Goal: Task Accomplishment & Management: Use online tool/utility

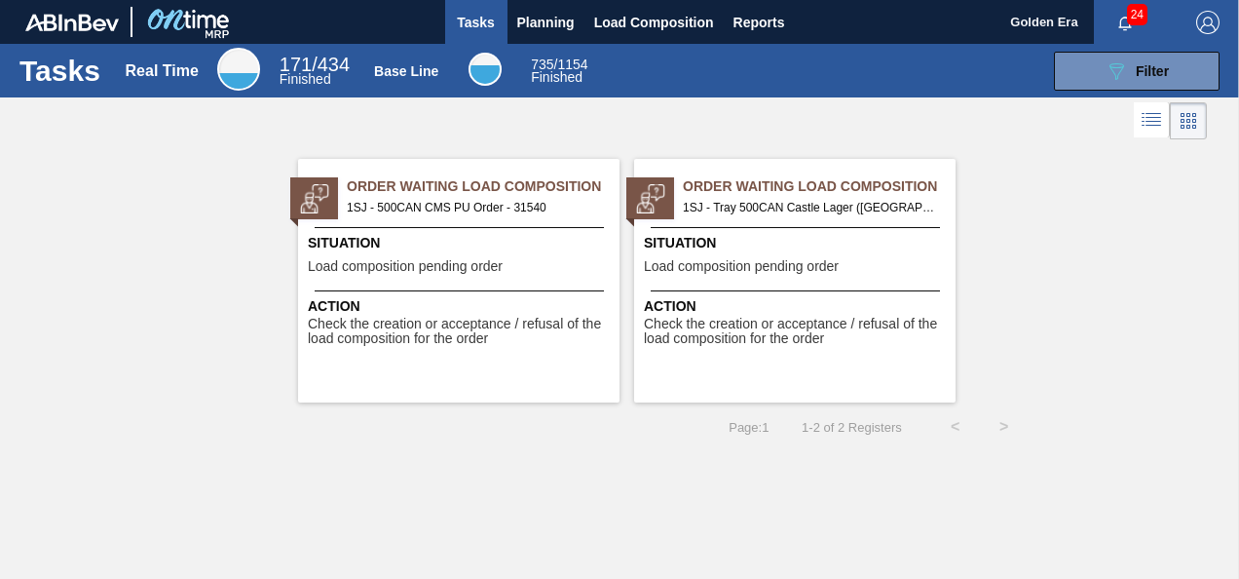
click at [536, 205] on span "1SJ - 500CAN CMS PU Order - 31540" at bounding box center [475, 207] width 257 height 21
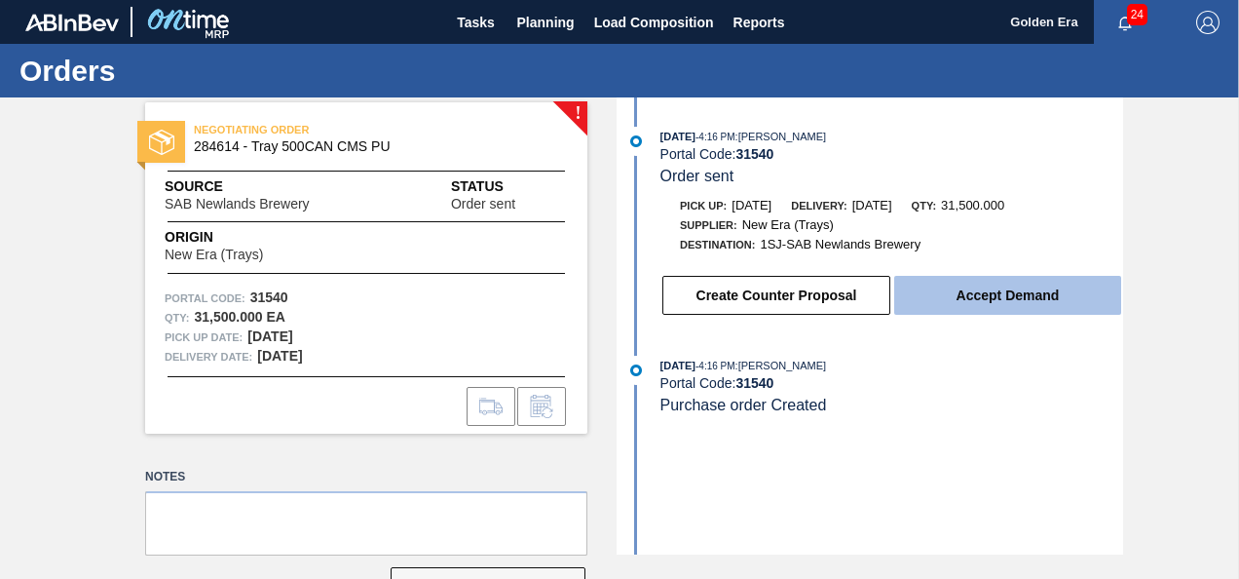
click at [1022, 300] on button "Accept Demand" at bounding box center [1007, 295] width 227 height 39
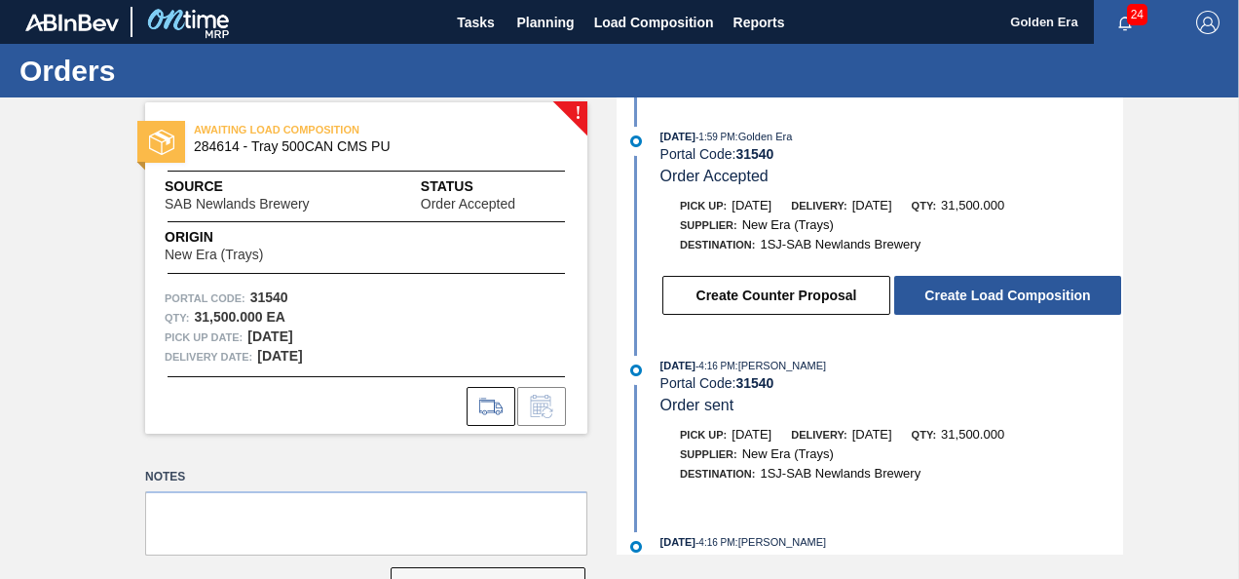
scroll to position [64, 0]
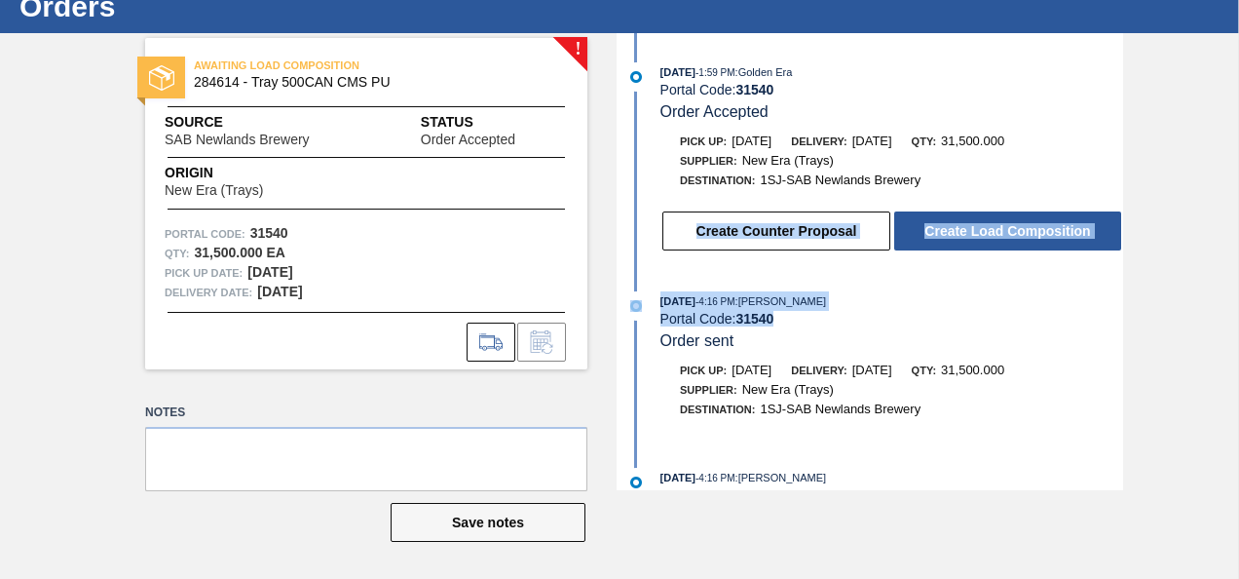
drag, startPoint x: 1118, startPoint y: 189, endPoint x: 1118, endPoint y: 311, distance: 121.7
click at [1118, 311] on div "[DATE] 1:59 PM : Golden Era Portal Code: 31540 Order Accepted Pick up: [DATE] D…" at bounding box center [872, 261] width 502 height 457
drag, startPoint x: 1118, startPoint y: 311, endPoint x: 1081, endPoint y: 306, distance: 37.3
click at [1081, 306] on div "[DATE] 4:16 PM : [PERSON_NAME]" at bounding box center [891, 300] width 463 height 19
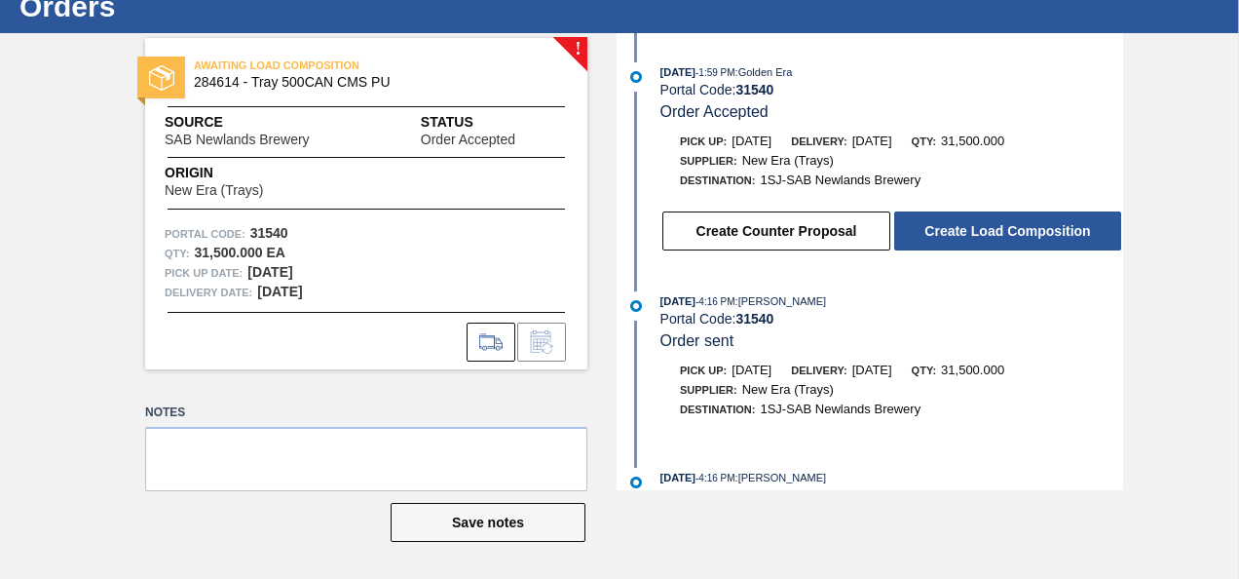
click at [1180, 68] on div "! AWAITING LOAD COMPOSITION 284614 - Tray 500CAN CMS PU Source SAB Newlands Bre…" at bounding box center [619, 261] width 1239 height 457
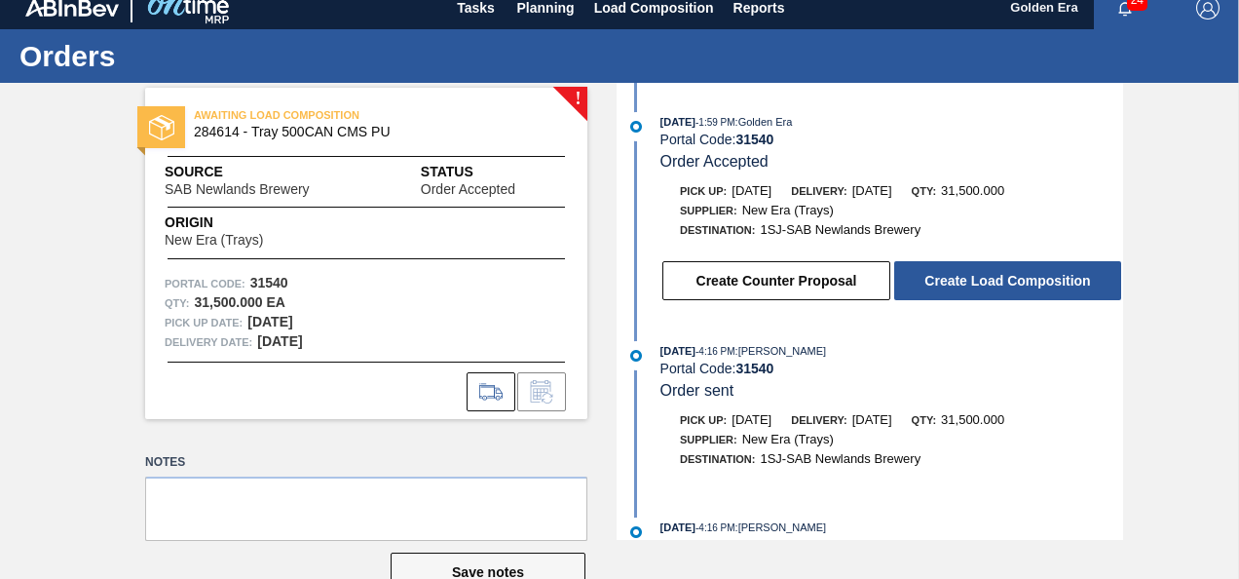
scroll to position [0, 0]
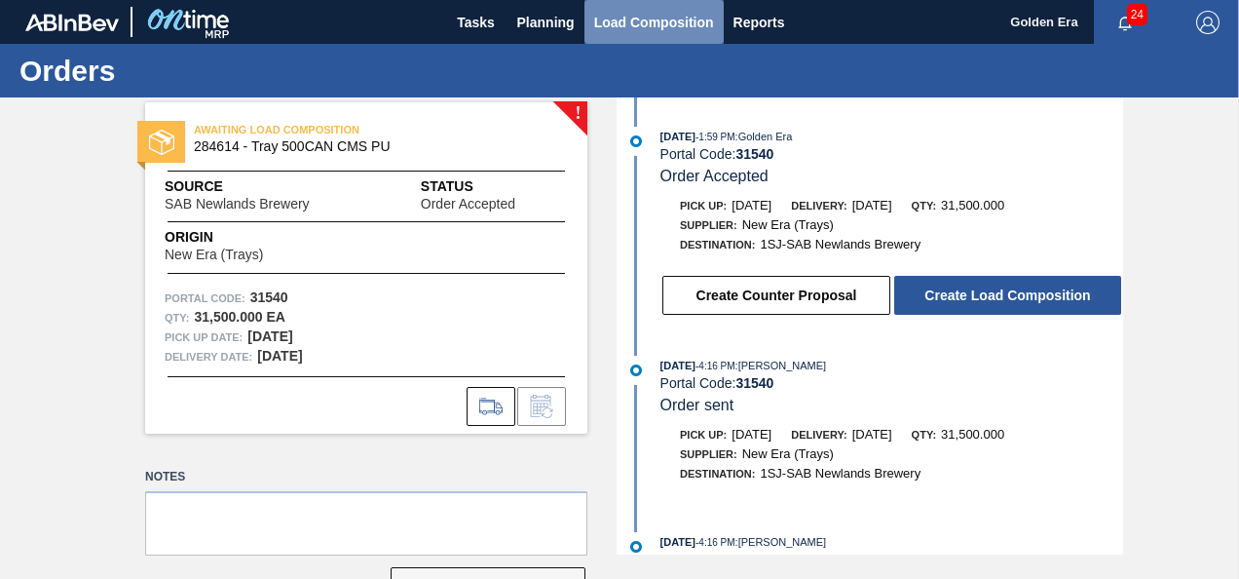
click at [651, 17] on span "Load Composition" at bounding box center [654, 22] width 120 height 23
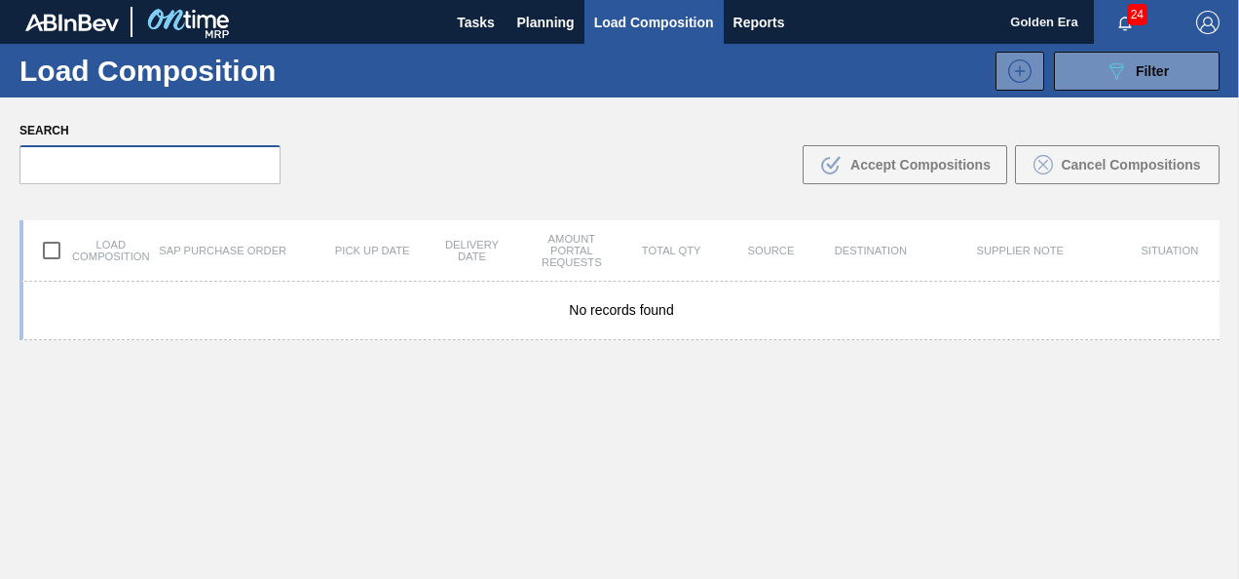
click at [199, 151] on input "text" at bounding box center [149, 164] width 261 height 39
type input "31540"
click at [56, 243] on input "checkbox" at bounding box center [51, 250] width 41 height 41
checkbox input "true"
click at [520, 162] on div "Search 31540 .b{fill:var(--color-action-default)} Accept Compositions Cancel Co…" at bounding box center [619, 150] width 1239 height 106
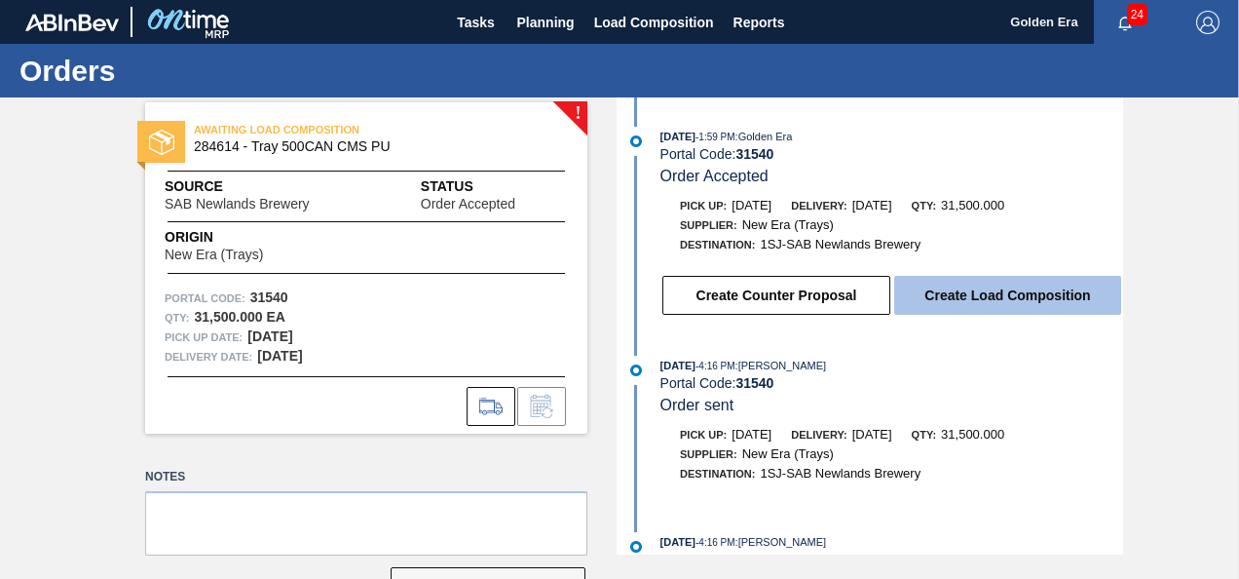
click at [1032, 292] on button "Create Load Composition" at bounding box center [1007, 295] width 227 height 39
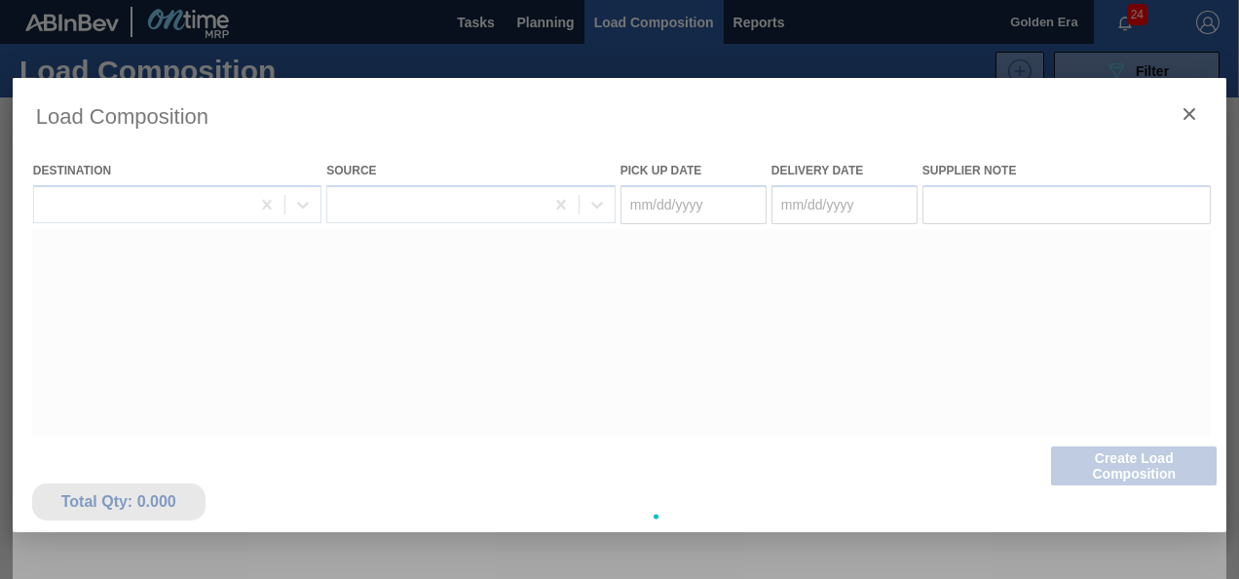
type Date "09/09/2025"
type Date "09/10/2025"
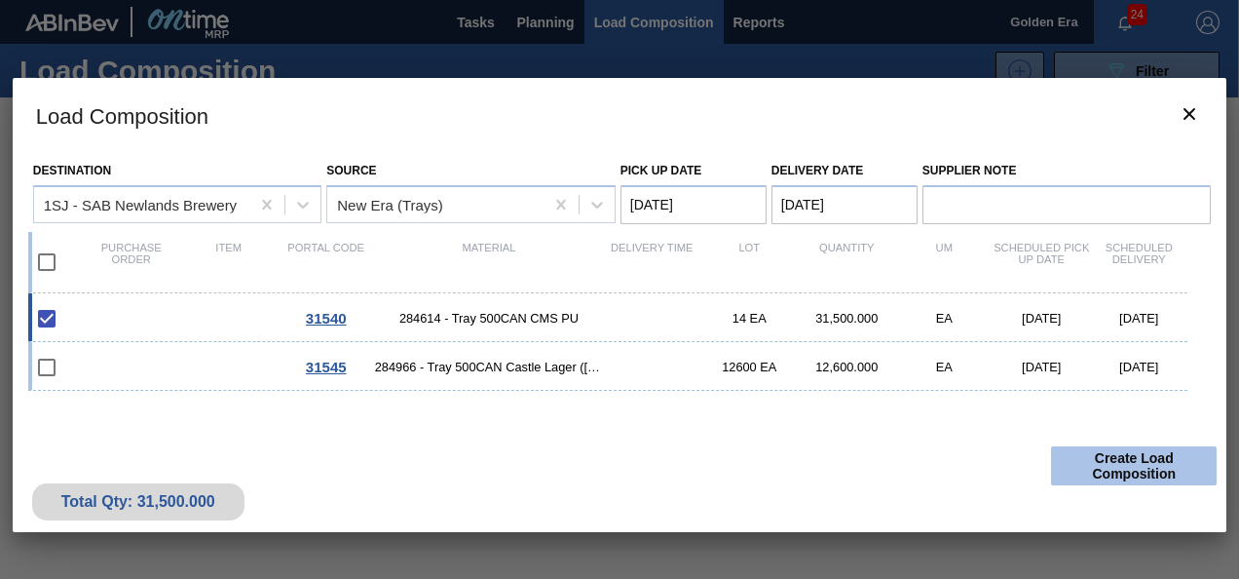
click at [1141, 458] on button "Create Load Composition" at bounding box center [1134, 465] width 166 height 39
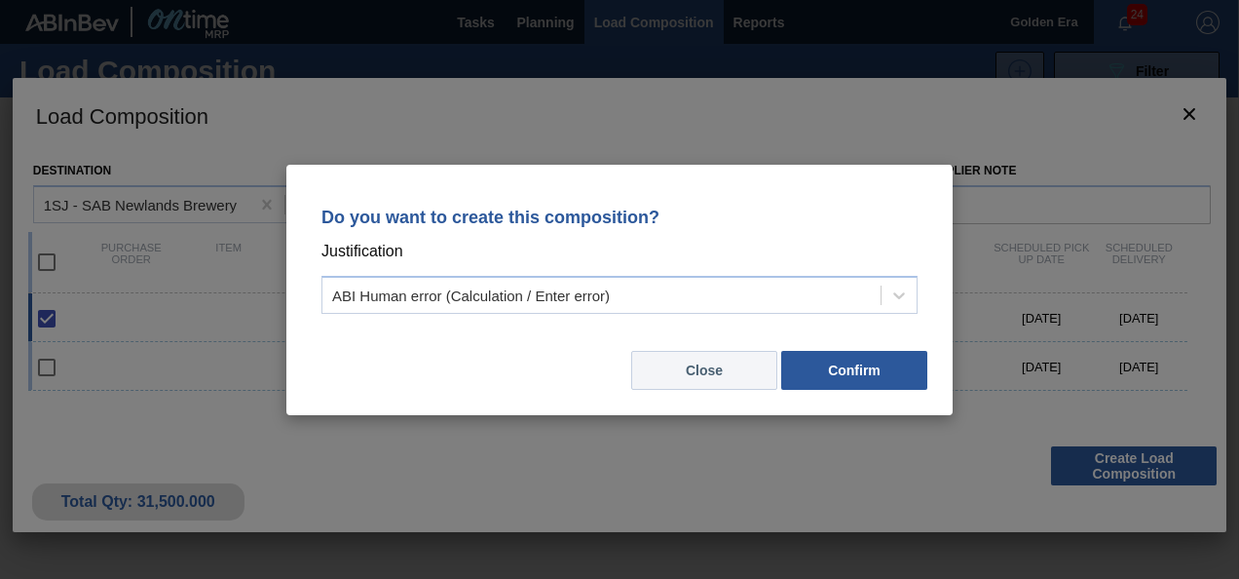
click at [734, 362] on button "Close" at bounding box center [704, 370] width 146 height 39
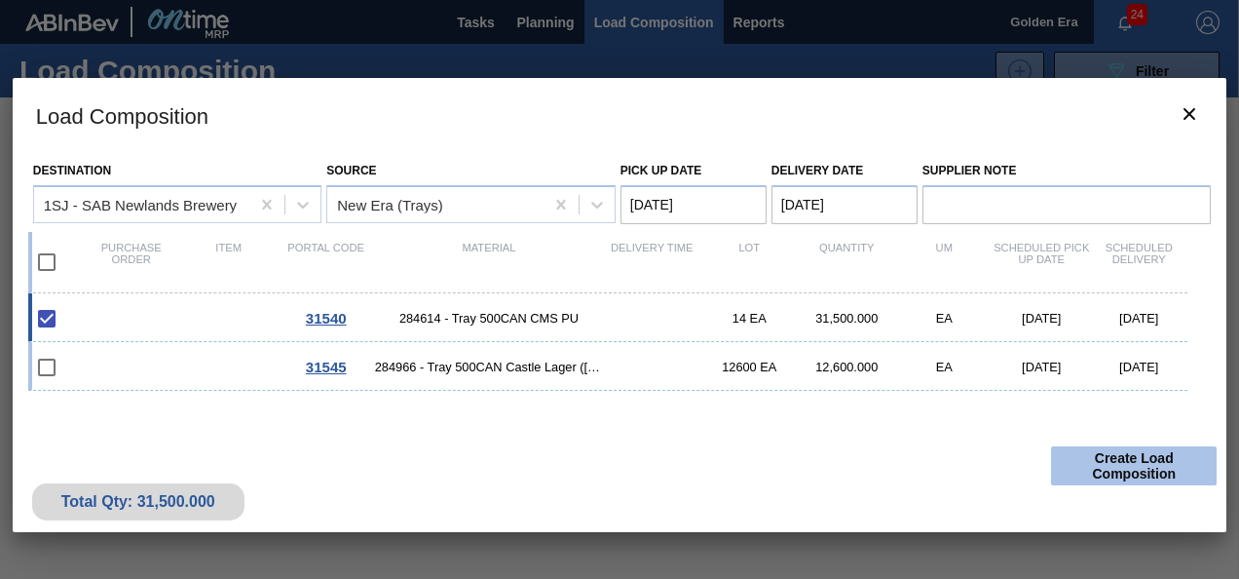
click at [1161, 465] on button "Create Load Composition" at bounding box center [1134, 465] width 166 height 39
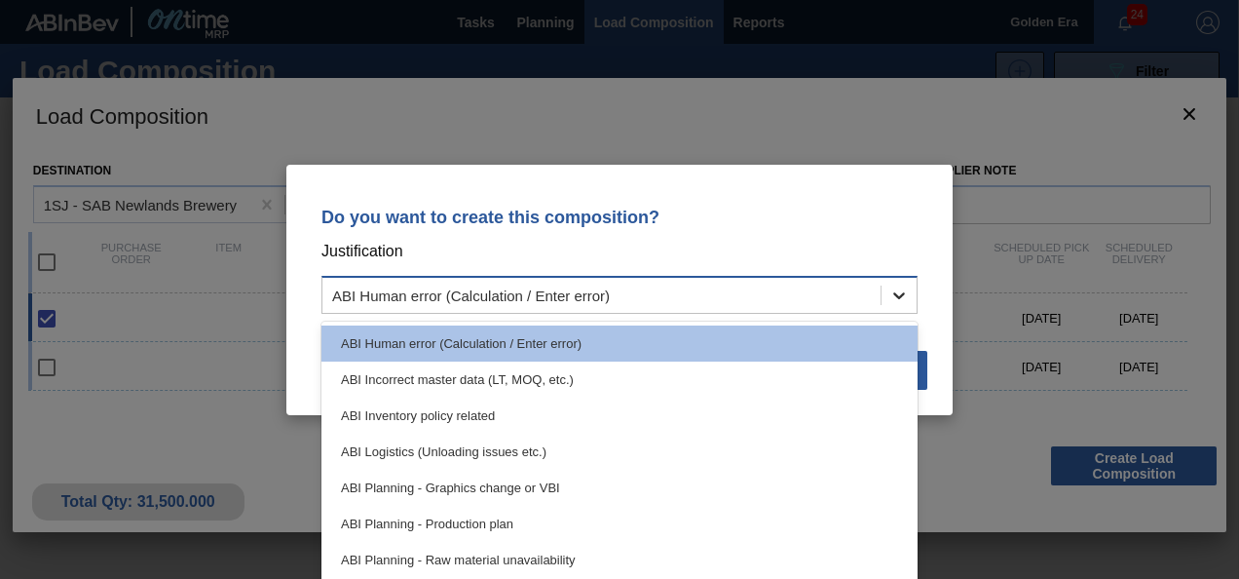
click at [899, 298] on icon at bounding box center [899, 295] width 12 height 7
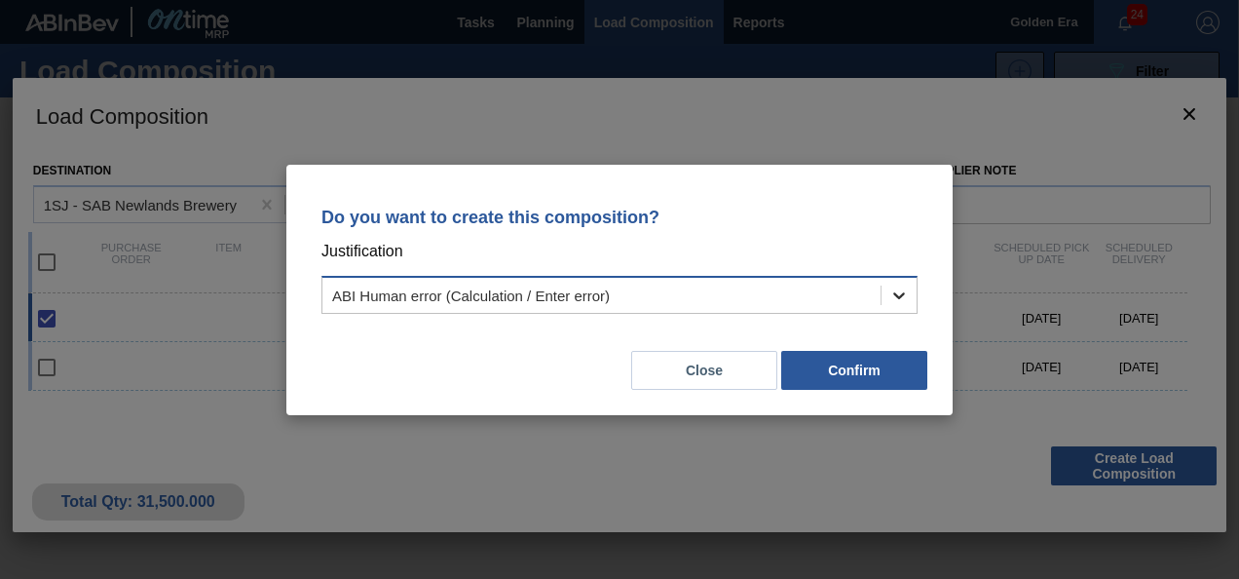
click at [899, 298] on icon at bounding box center [899, 295] width 12 height 7
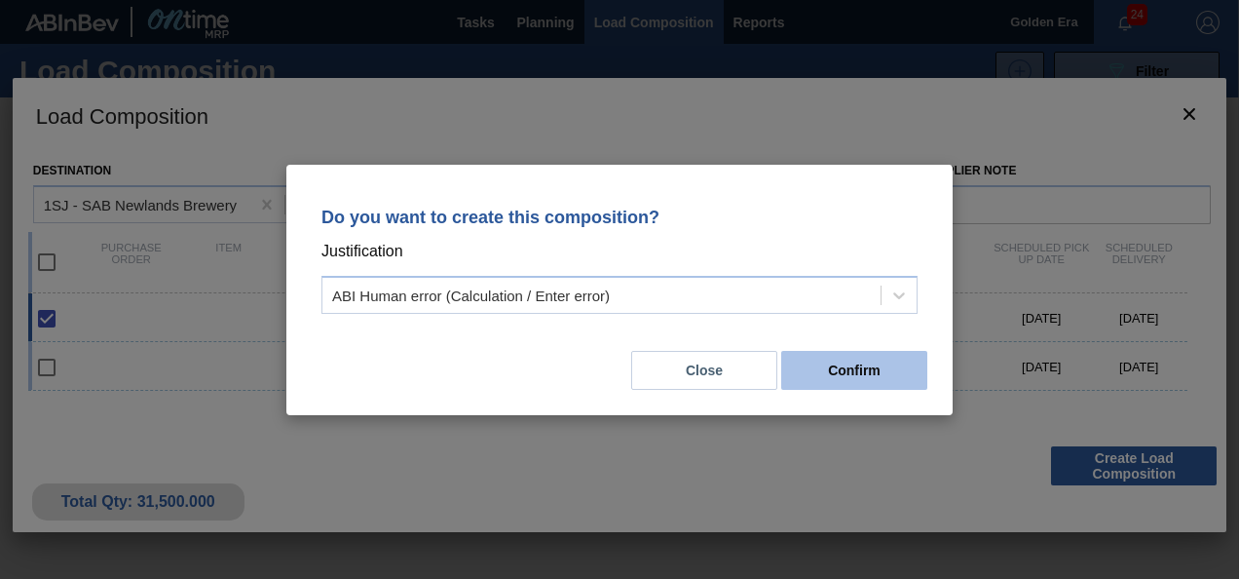
click at [873, 377] on button "Confirm" at bounding box center [854, 370] width 146 height 39
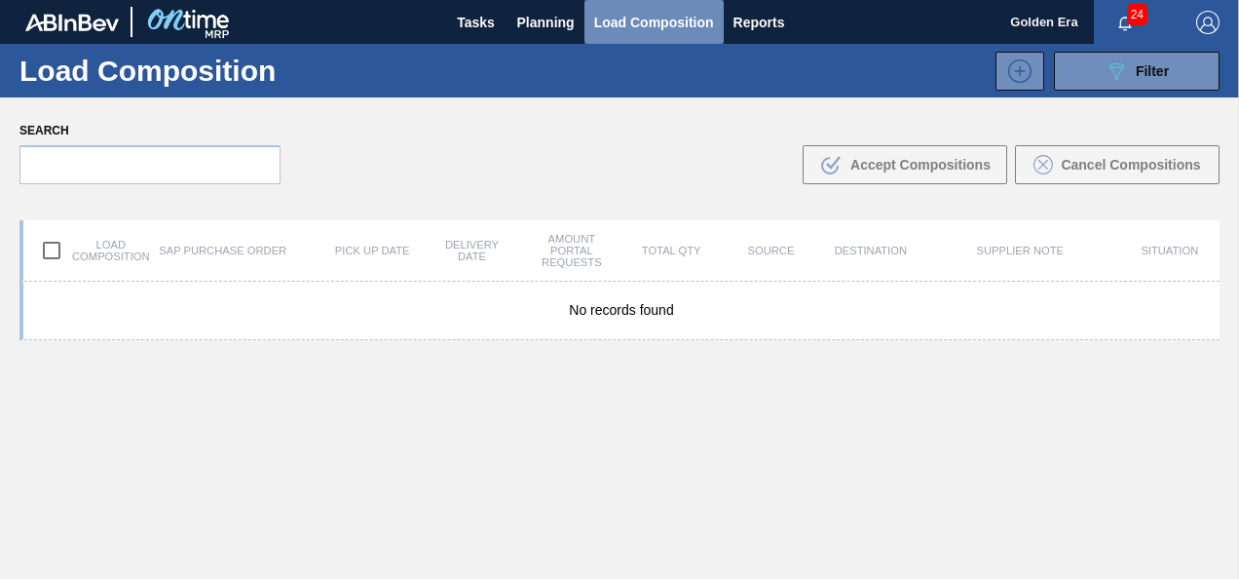
click at [672, 27] on span "Load Composition" at bounding box center [654, 22] width 120 height 23
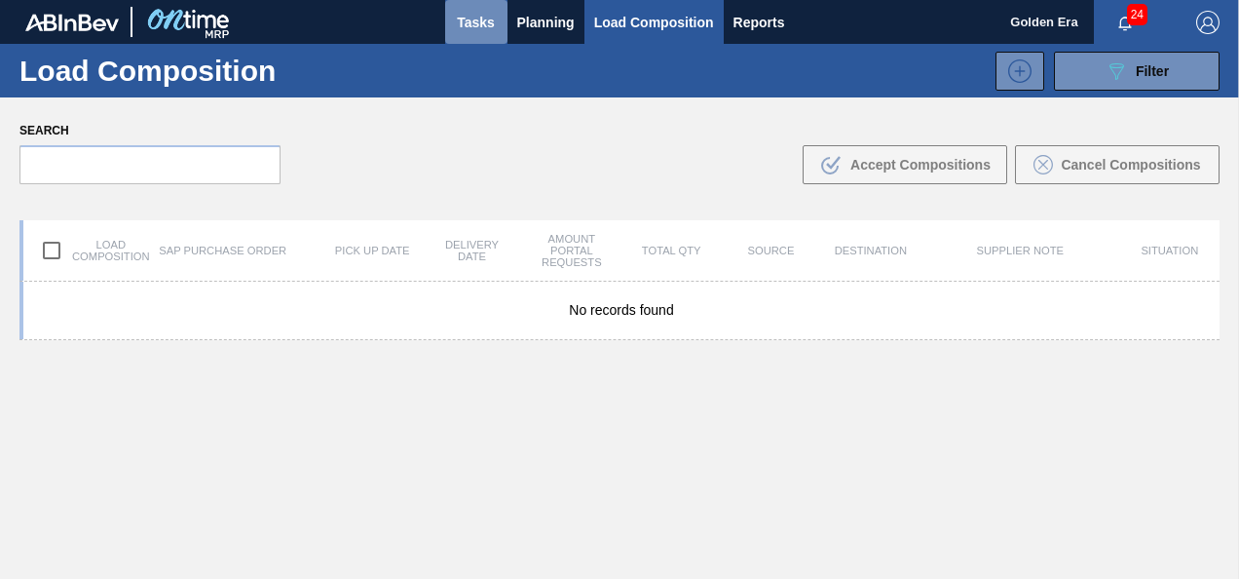
click at [480, 21] on span "Tasks" at bounding box center [476, 22] width 43 height 23
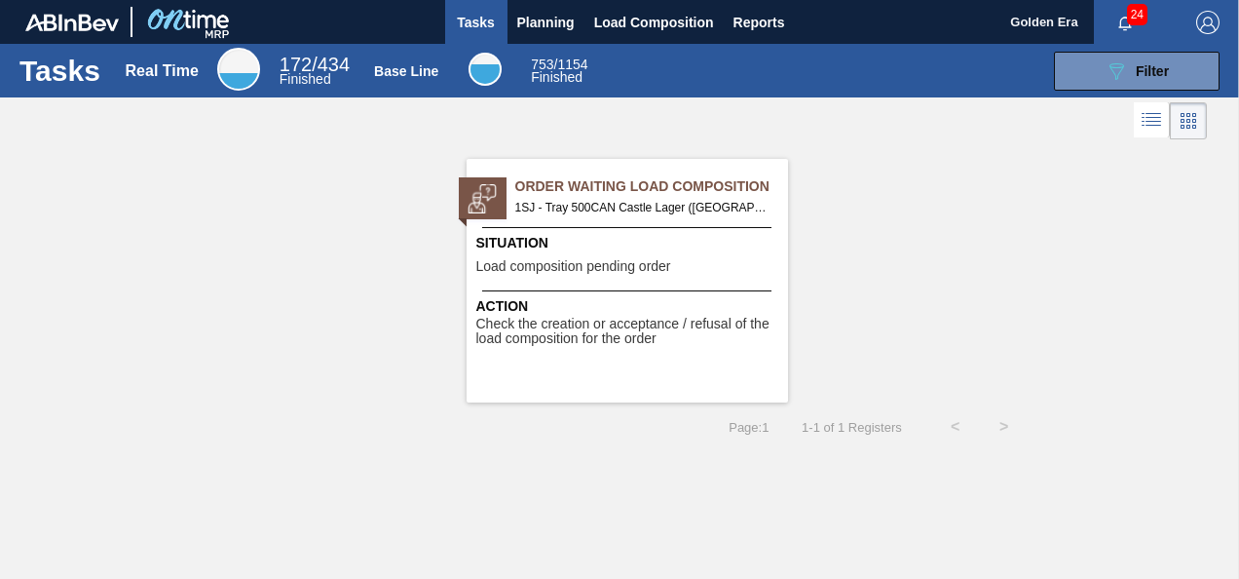
click at [751, 202] on span "1SJ - Tray 500CAN Castle Lager (Hogwarts) Order - 31545" at bounding box center [643, 207] width 257 height 21
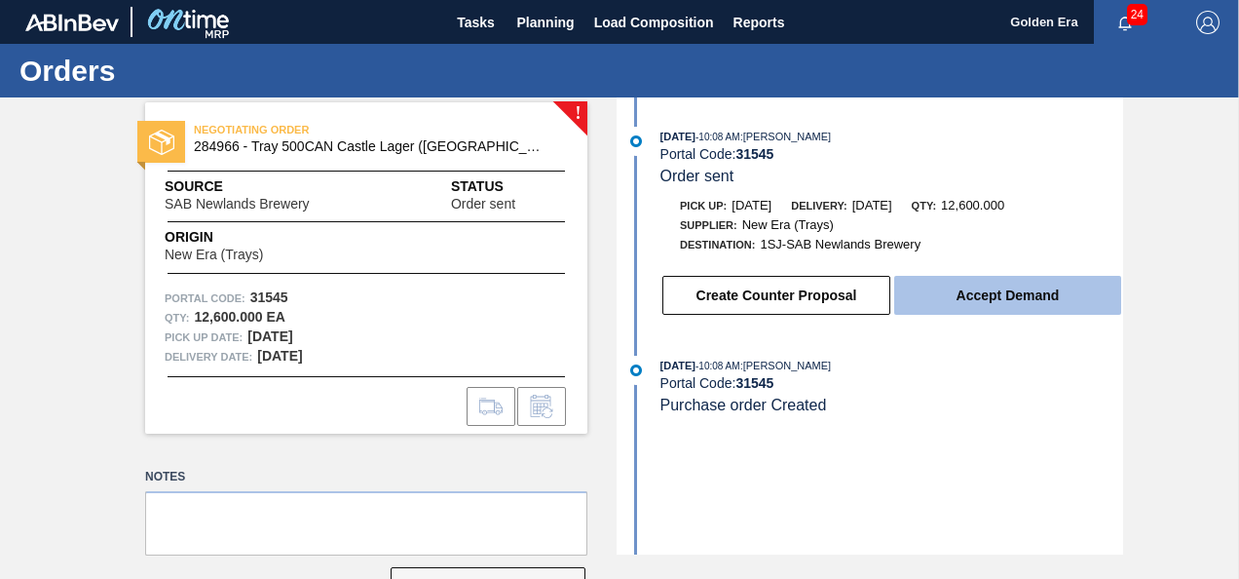
click at [1041, 300] on button "Accept Demand" at bounding box center [1007, 295] width 227 height 39
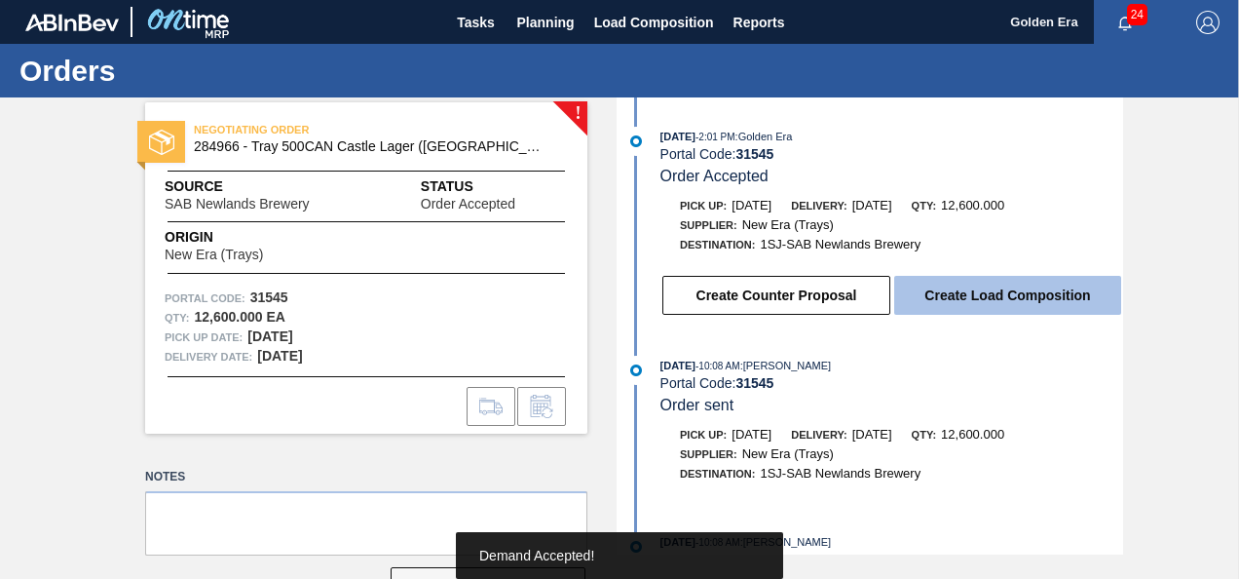
click at [1010, 291] on button "Create Load Composition" at bounding box center [1007, 295] width 227 height 39
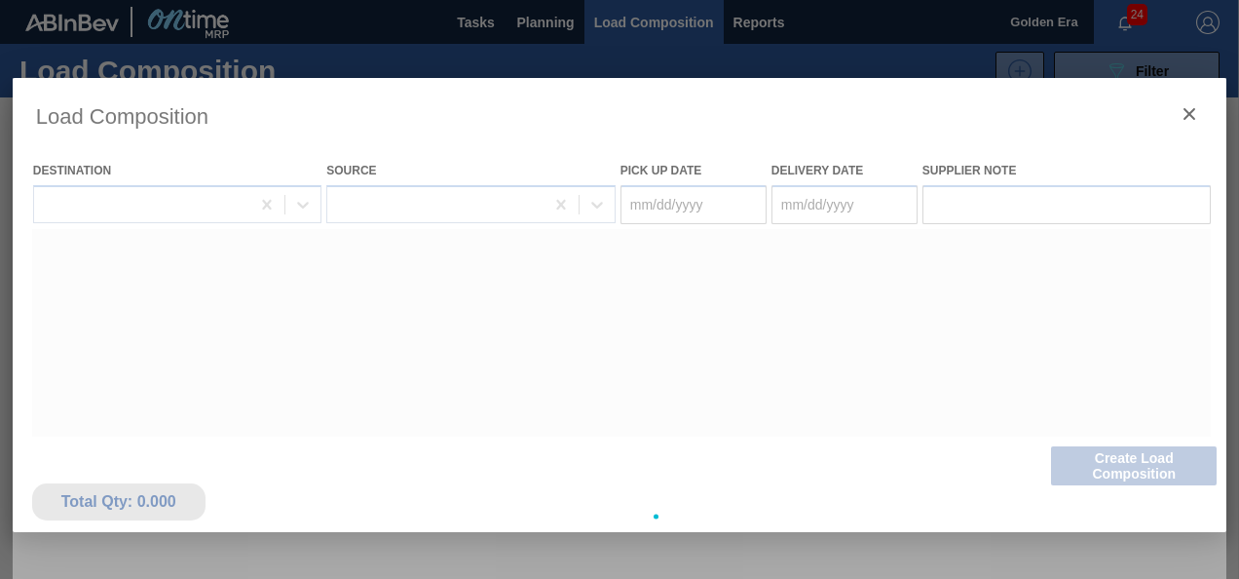
type Date "09/10/2025"
type Date "09/11/2025"
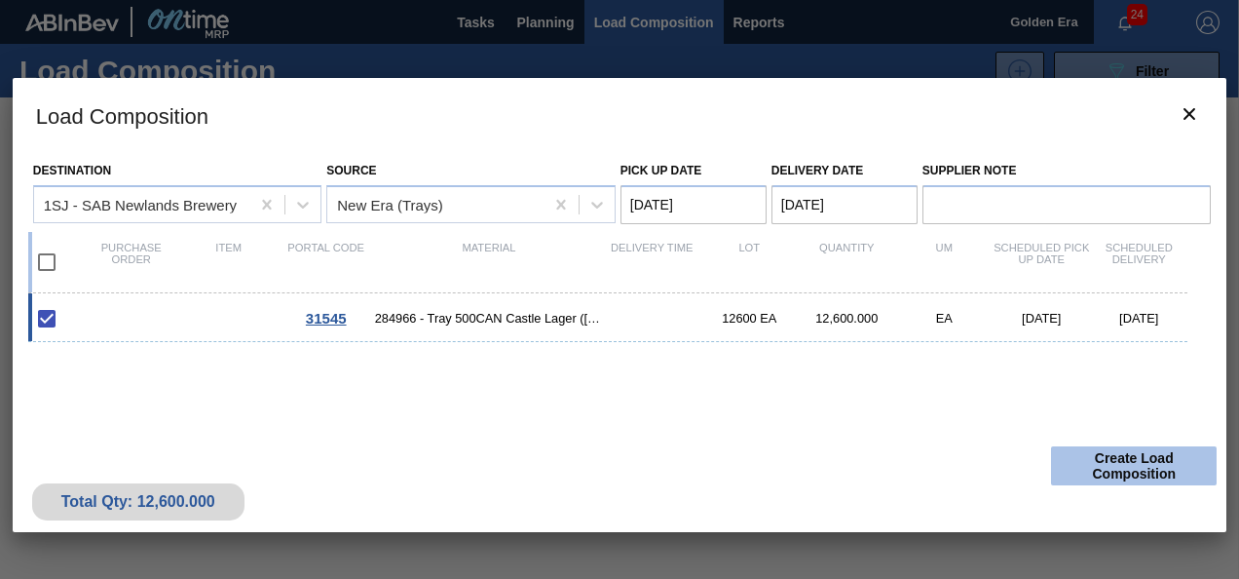
click at [1130, 467] on button "Create Load Composition" at bounding box center [1134, 465] width 166 height 39
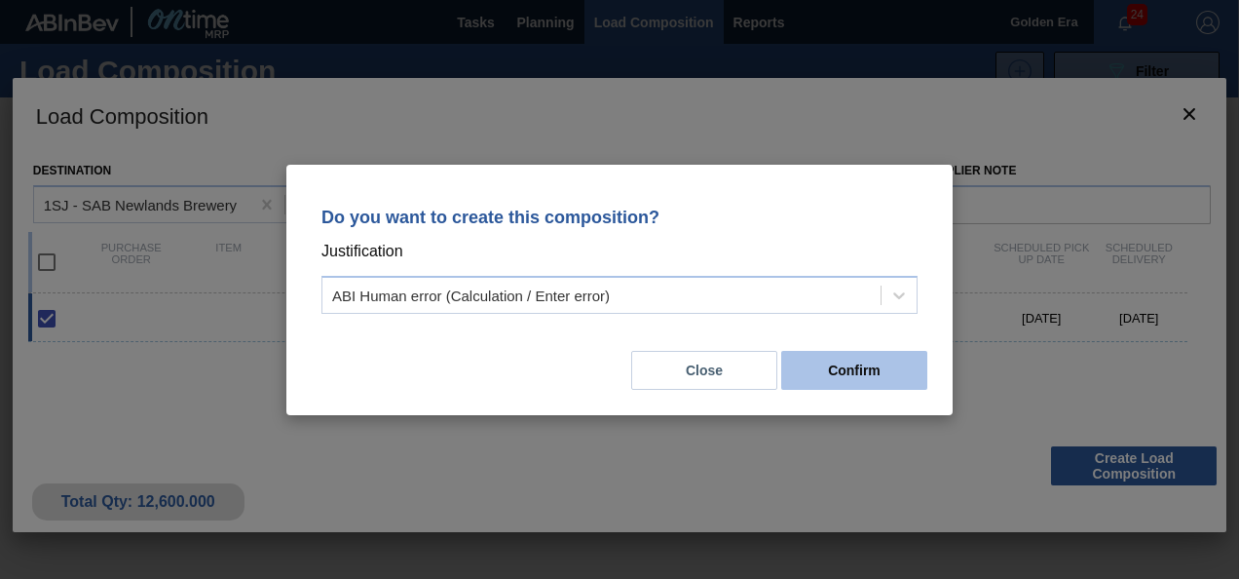
click at [862, 379] on button "Confirm" at bounding box center [854, 370] width 146 height 39
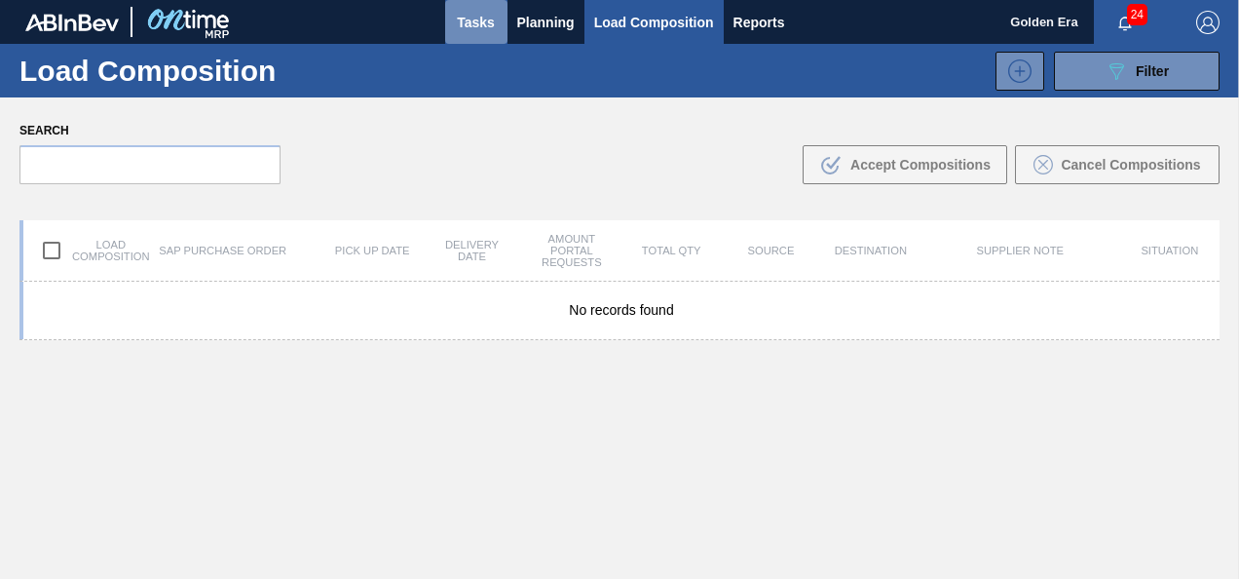
click at [491, 22] on span "Tasks" at bounding box center [476, 22] width 43 height 23
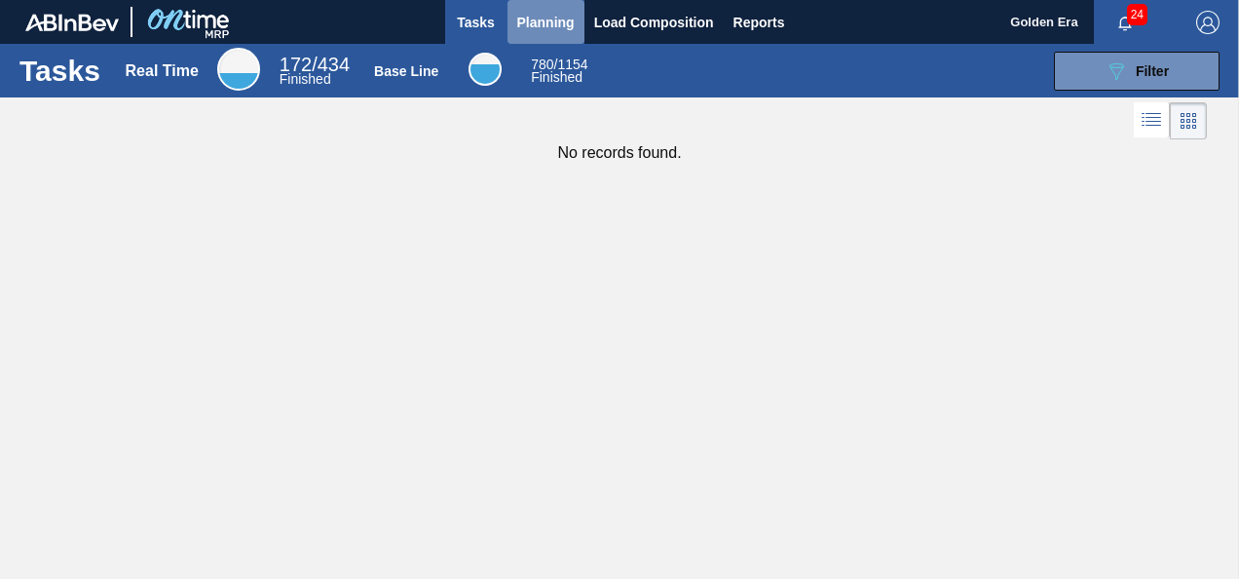
click at [556, 14] on span "Planning" at bounding box center [545, 22] width 57 height 23
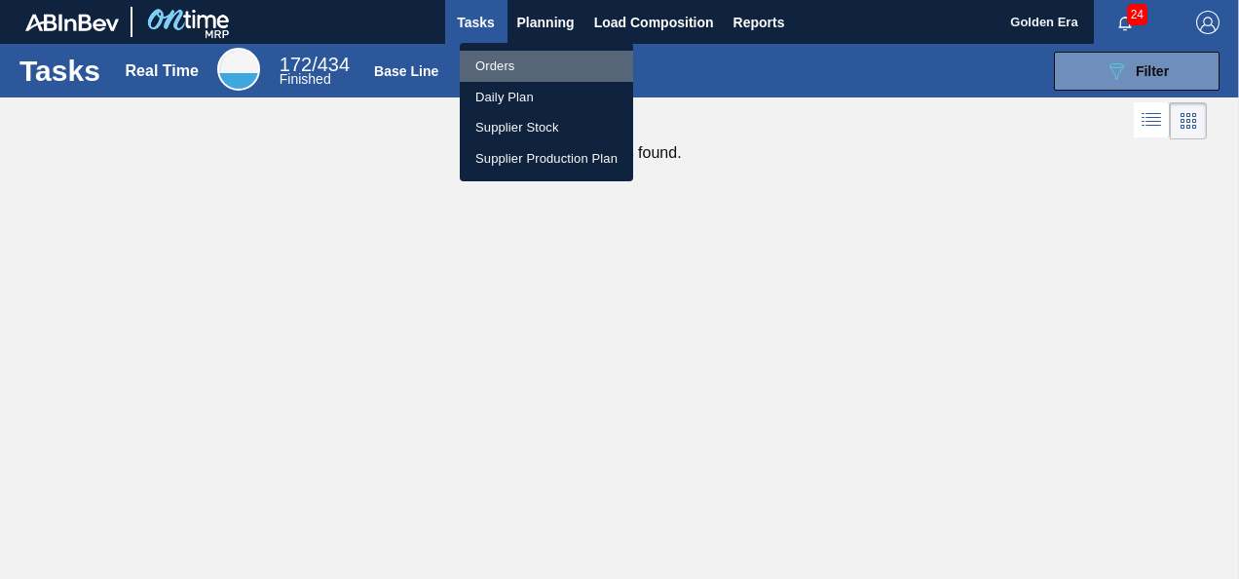
click at [525, 59] on li "Orders" at bounding box center [546, 66] width 173 height 31
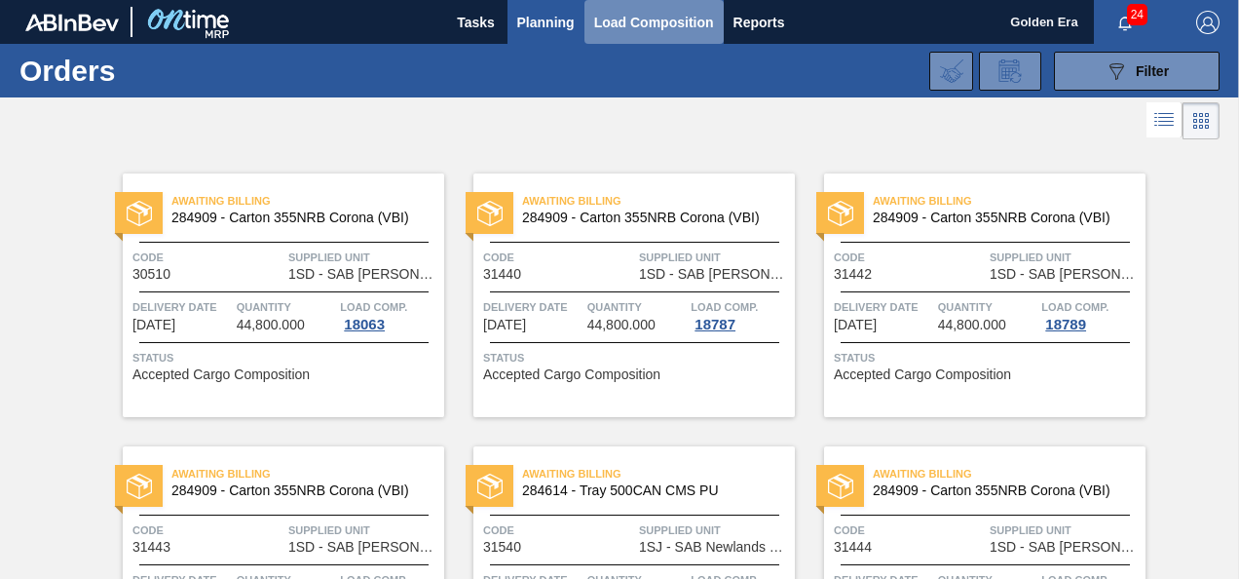
click at [645, 19] on span "Load Composition" at bounding box center [654, 22] width 120 height 23
